Goal: Task Accomplishment & Management: Manage account settings

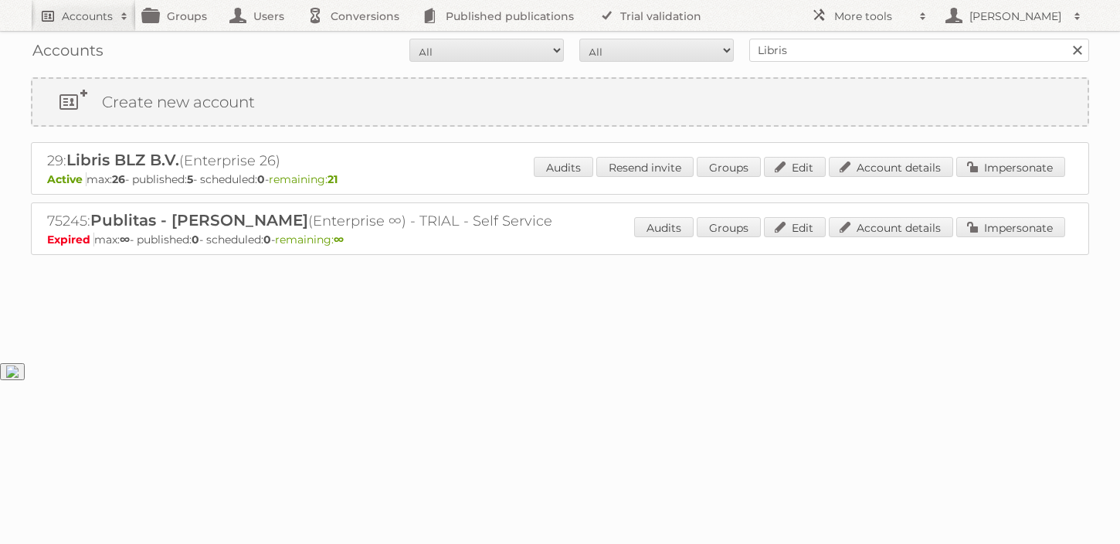
click at [97, 21] on h2 "Accounts" at bounding box center [87, 15] width 51 height 15
type input"] "Forbo"
click at [356, 39] on input "Search" at bounding box center [367, 50] width 23 height 23
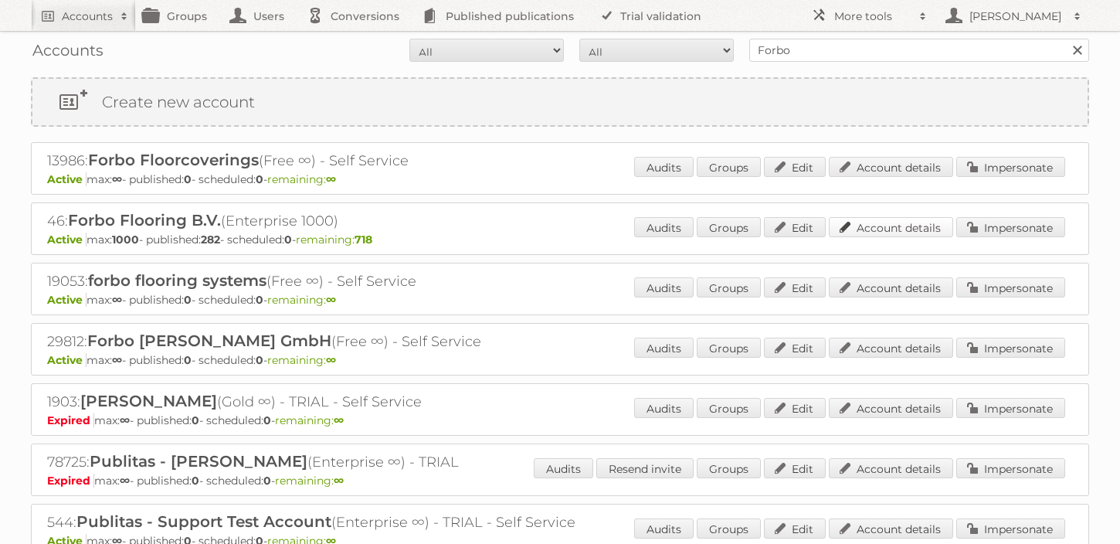
click at [894, 228] on link "Account details" at bounding box center [891, 227] width 124 height 20
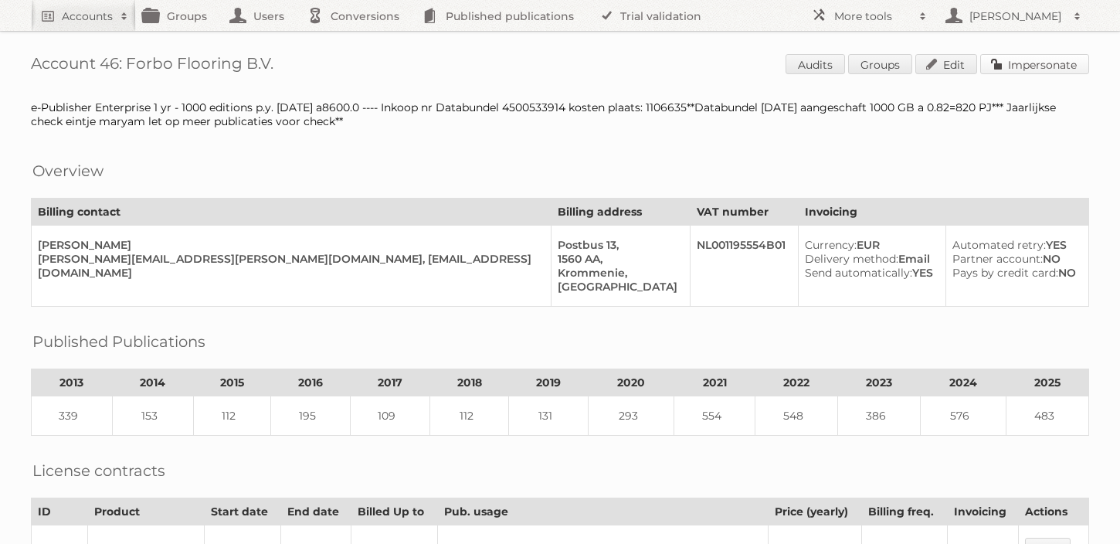
click at [1015, 71] on link "Impersonate" at bounding box center [1034, 64] width 109 height 20
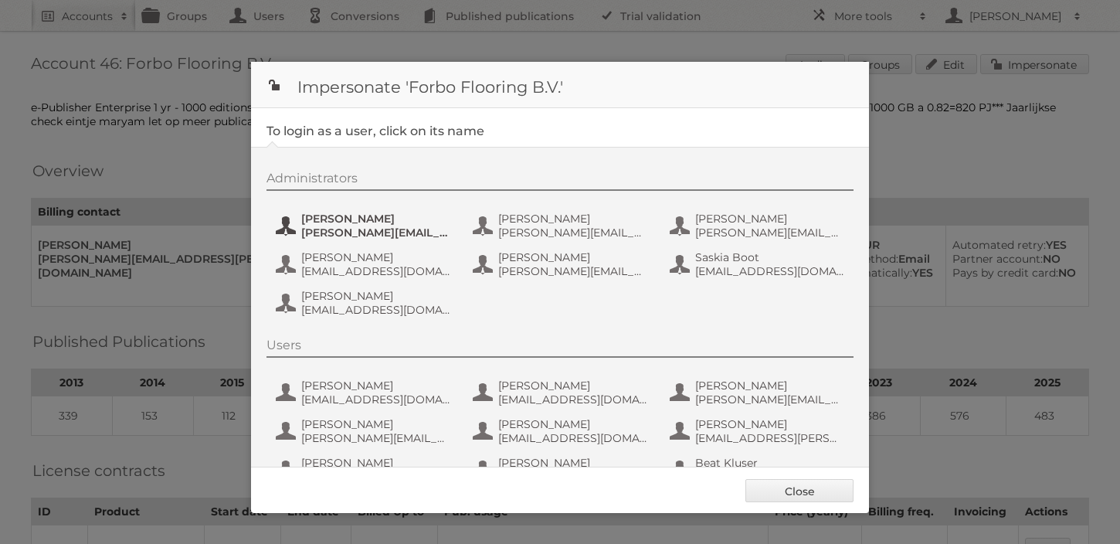
click at [432, 223] on span "Anita Wensveen" at bounding box center [376, 219] width 150 height 14
